Goal: Check status: Check status

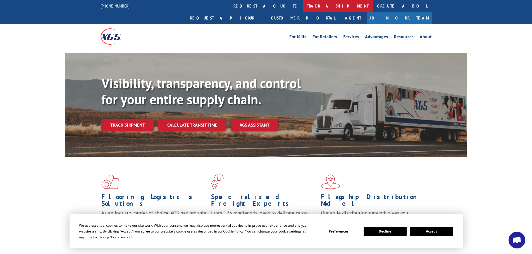
click at [302, 7] on link "track a shipment" at bounding box center [337, 6] width 70 height 12
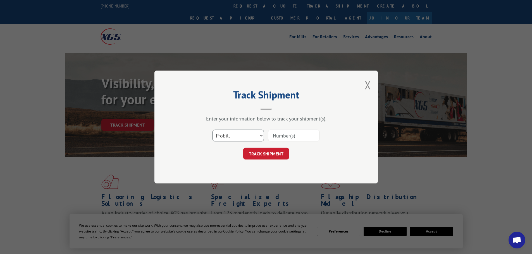
drag, startPoint x: 258, startPoint y: 135, endPoint x: 256, endPoint y: 138, distance: 3.0
click at [258, 135] on select "Select category... Probill BOL PO" at bounding box center [237, 136] width 51 height 12
click at [212, 130] on select "Select category... Probill BOL PO" at bounding box center [237, 136] width 51 height 12
click at [291, 133] on input at bounding box center [293, 136] width 51 height 12
paste input "6004293"
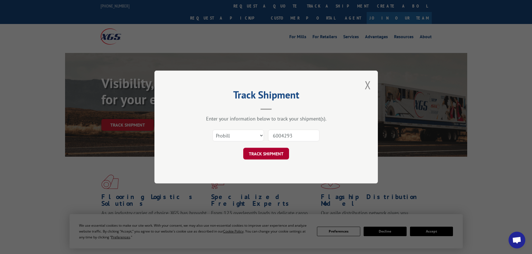
type input "6004293"
click at [278, 155] on button "TRACK SHIPMENT" at bounding box center [266, 154] width 46 height 12
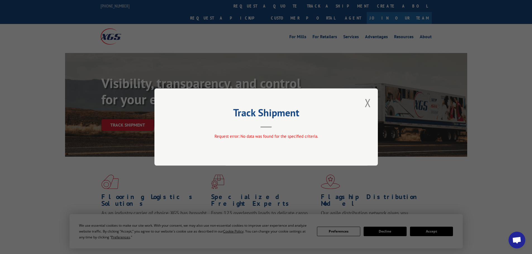
click at [363, 104] on div "Track Shipment Request error: No data was found for the specified criteria." at bounding box center [265, 126] width 223 height 77
click at [366, 102] on button "Close modal" at bounding box center [367, 102] width 6 height 15
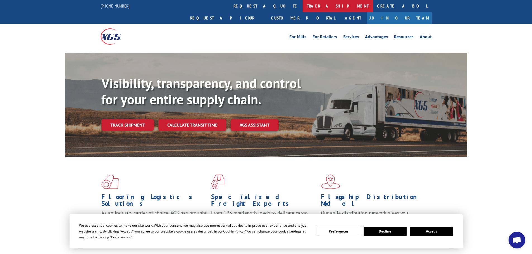
click at [302, 5] on link "track a shipment" at bounding box center [337, 6] width 70 height 12
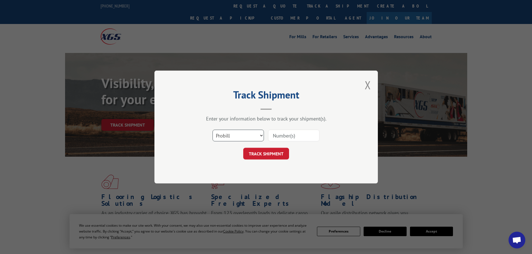
click at [236, 139] on select "Select category... Probill BOL PO" at bounding box center [237, 136] width 51 height 12
select select "bol"
click at [212, 130] on select "Select category... Probill BOL PO" at bounding box center [237, 136] width 51 height 12
click at [285, 138] on input at bounding box center [293, 136] width 51 height 12
paste input "6004293"
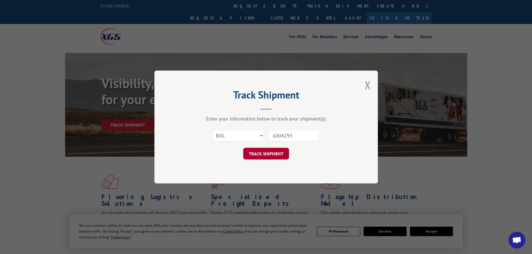
type input "6004293"
click at [277, 154] on button "TRACK SHIPMENT" at bounding box center [266, 154] width 46 height 12
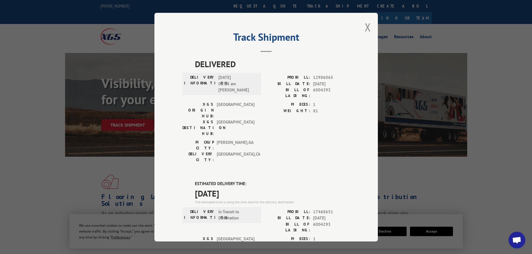
drag, startPoint x: 193, startPoint y: 161, endPoint x: 243, endPoint y: 164, distance: 50.1
click at [243, 187] on span "[DATE]" at bounding box center [272, 193] width 155 height 13
copy span "[DATE]"
drag, startPoint x: 310, startPoint y: 89, endPoint x: 328, endPoint y: 90, distance: 17.3
click at [328, 90] on div "BILL OF LADING: 6004293" at bounding box center [308, 93] width 84 height 12
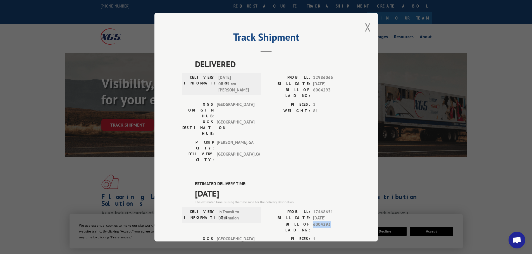
drag, startPoint x: 311, startPoint y: 195, endPoint x: 324, endPoint y: 194, distance: 12.4
click at [331, 221] on span "6004293" at bounding box center [331, 227] width 37 height 12
copy span "6004293"
